Goal: Book appointment/travel/reservation

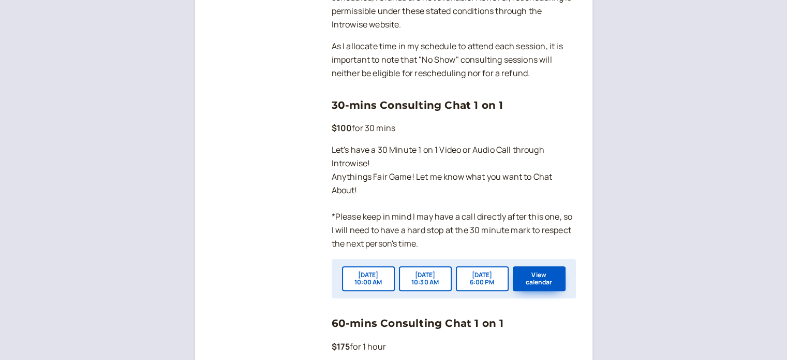
scroll to position [703, 0]
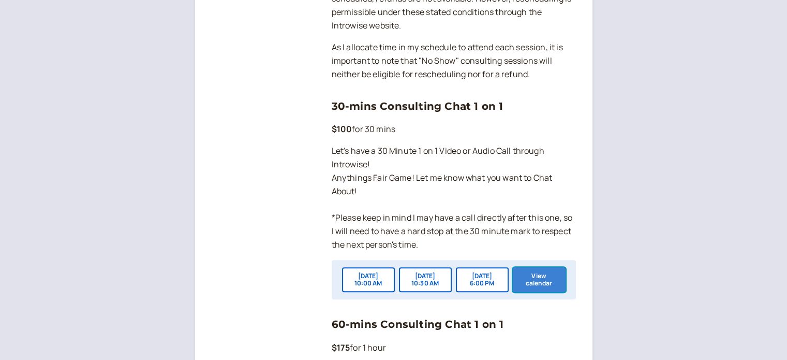
click at [528, 292] on button "View calendar" at bounding box center [539, 279] width 53 height 25
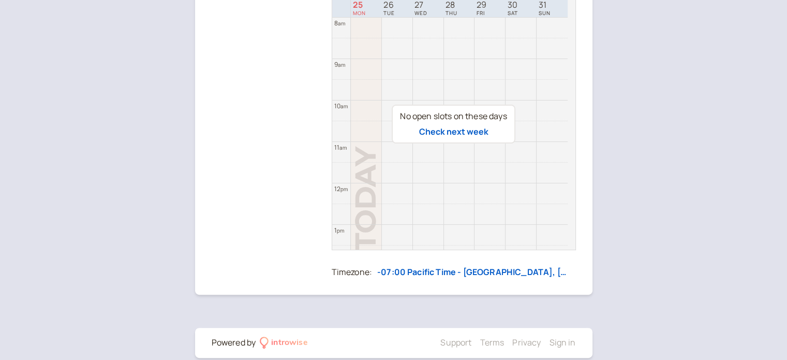
scroll to position [248, 0]
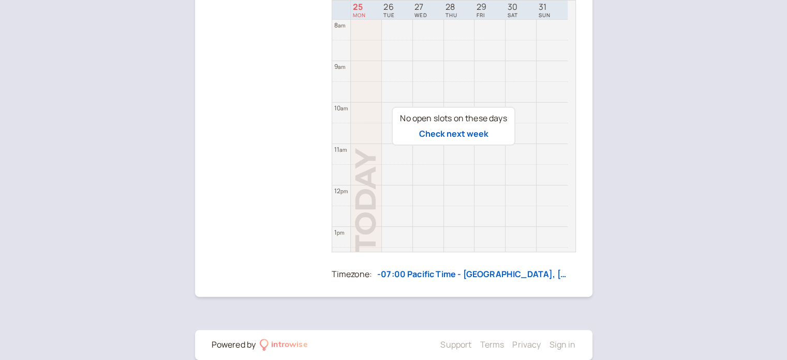
click at [399, 232] on div "No open slots on these days Check next week" at bounding box center [454, 126] width 244 height 252
click at [570, 245] on div "No open slots on these days Check next week" at bounding box center [454, 126] width 244 height 252
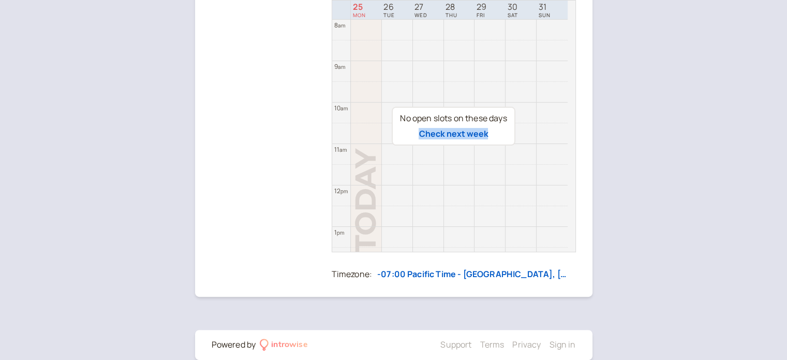
click at [571, 249] on div "No open slots on these days Check next week" at bounding box center [454, 126] width 244 height 252
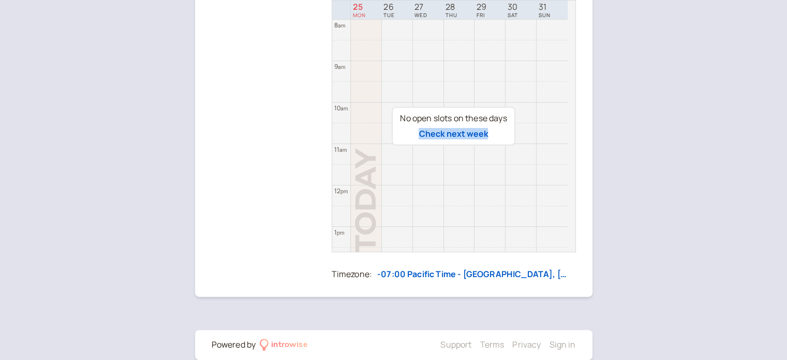
click at [527, 160] on div "No open slots on these days Check next week" at bounding box center [454, 126] width 244 height 252
click at [609, 81] on div "Back 30-mins Consulting Chat 1 on [DATE] – [DATE] [DATE] 25 MON 26 TUE 27 WED 2…" at bounding box center [393, 64] width 787 height 624
click at [567, 6] on div "No open slots on these days Check next week" at bounding box center [454, 126] width 244 height 252
click at [570, 246] on div "No open slots on these days Check next week" at bounding box center [454, 126] width 244 height 252
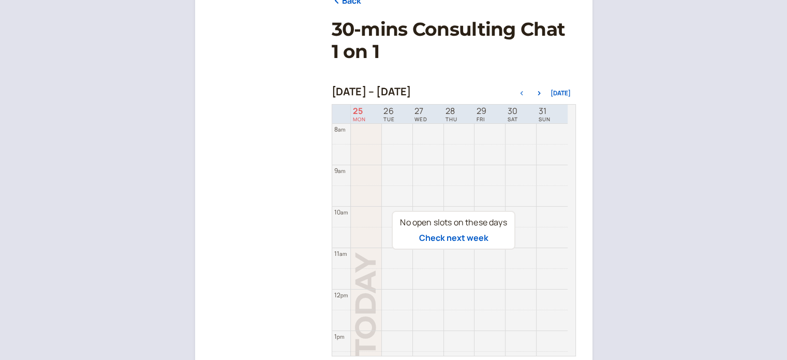
scroll to position [144, 0]
click at [562, 93] on button "[DATE]" at bounding box center [560, 93] width 20 height 7
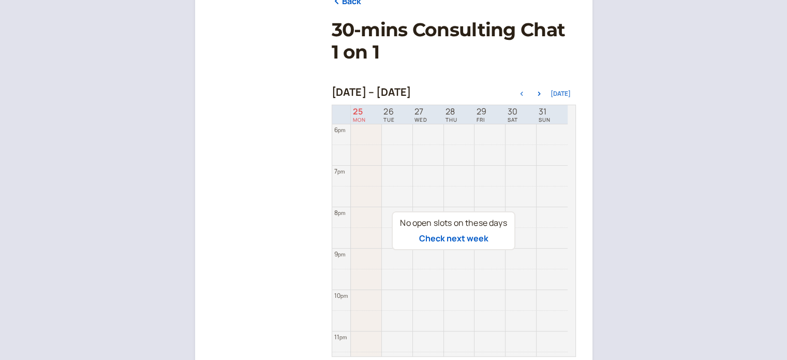
click at [562, 93] on button "[DATE]" at bounding box center [560, 93] width 20 height 7
click at [542, 159] on div "No open slots on these days Check next week" at bounding box center [454, 230] width 244 height 252
click at [549, 132] on div "No open slots on these days Check next week" at bounding box center [454, 230] width 244 height 252
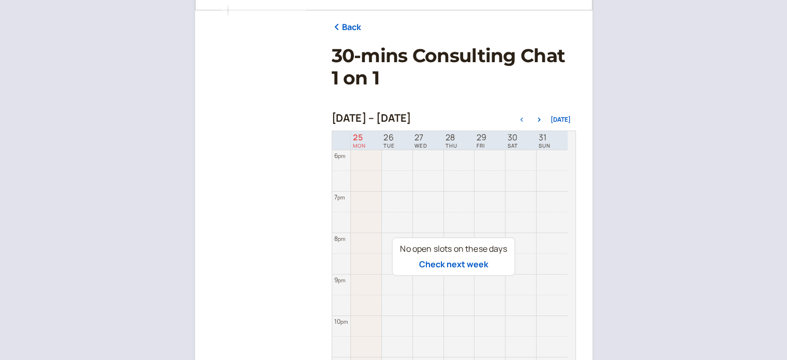
scroll to position [138, 0]
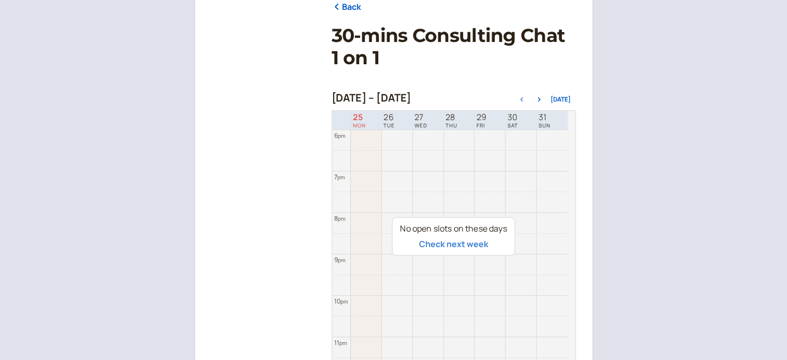
click at [461, 246] on button "Check next week" at bounding box center [453, 243] width 69 height 9
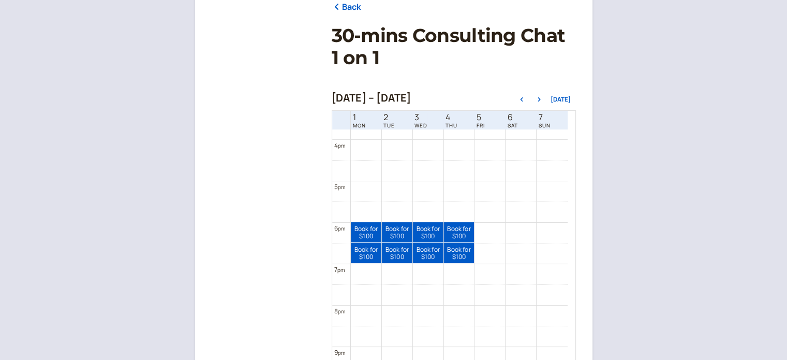
scroll to position [653, 0]
